Goal: Find specific page/section: Find specific page/section

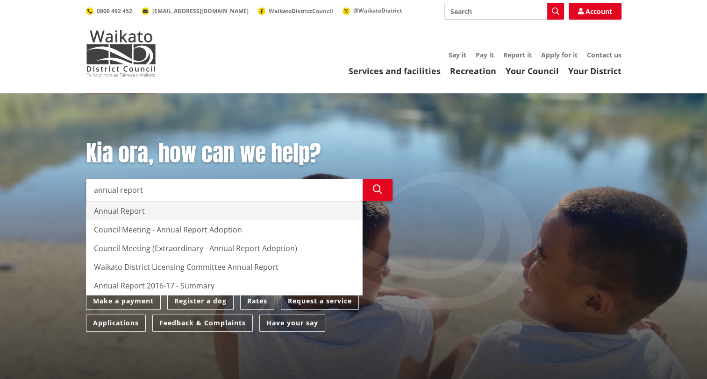
click at [150, 210] on div "Annual Report" at bounding box center [224, 211] width 276 height 19
type input "Annual Report"
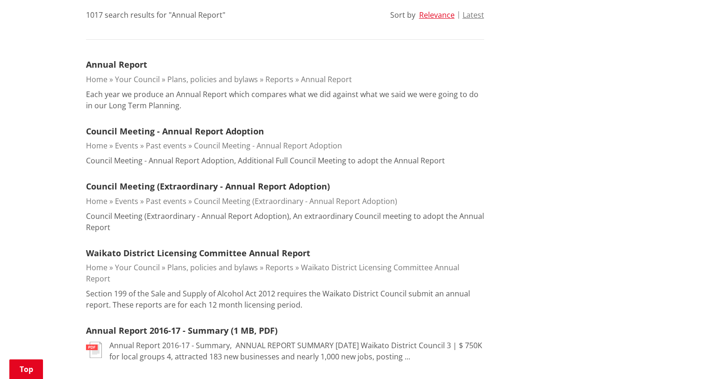
scroll to position [260, 0]
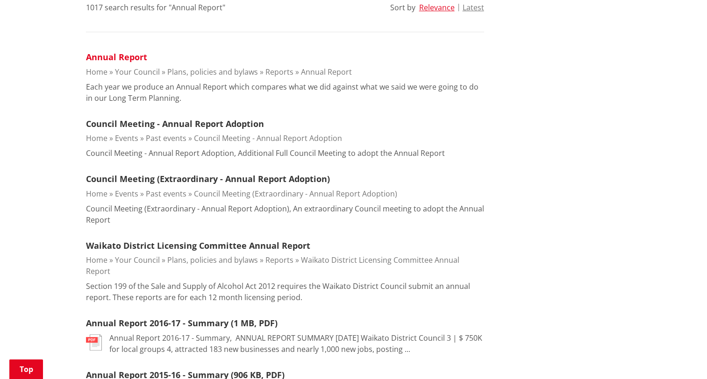
click at [131, 55] on link "Annual Report" at bounding box center [116, 56] width 61 height 11
